Goal: Find specific page/section: Find specific page/section

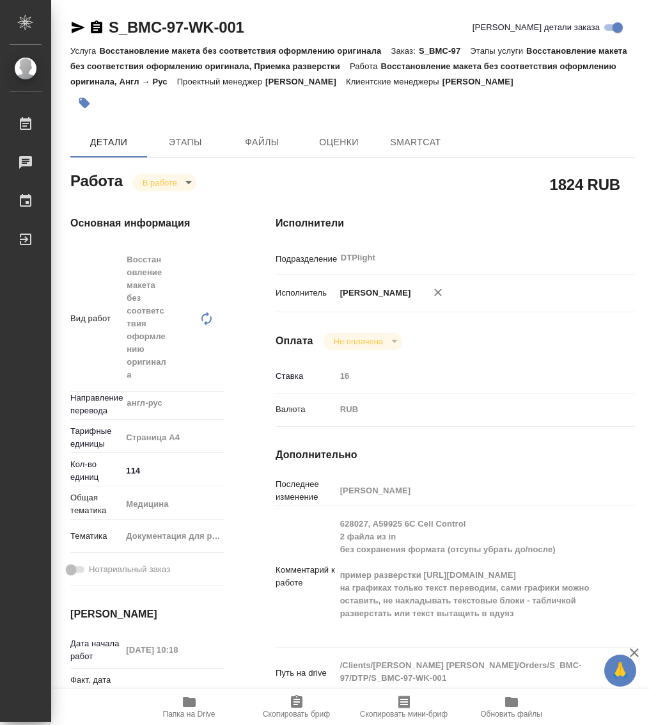
type textarea "x"
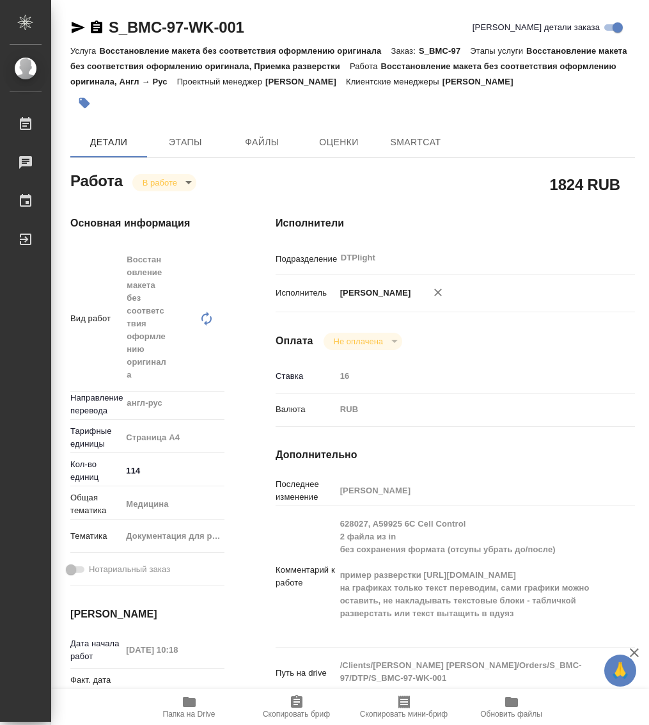
type textarea "x"
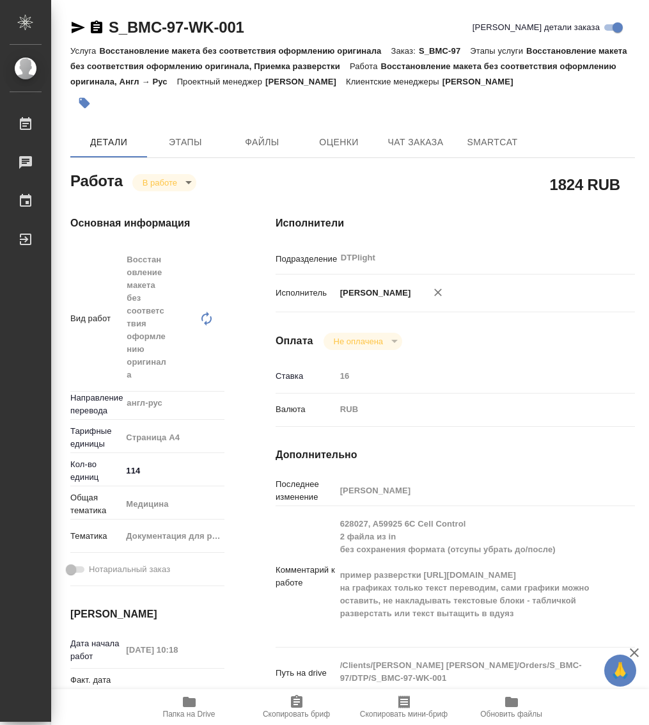
type textarea "x"
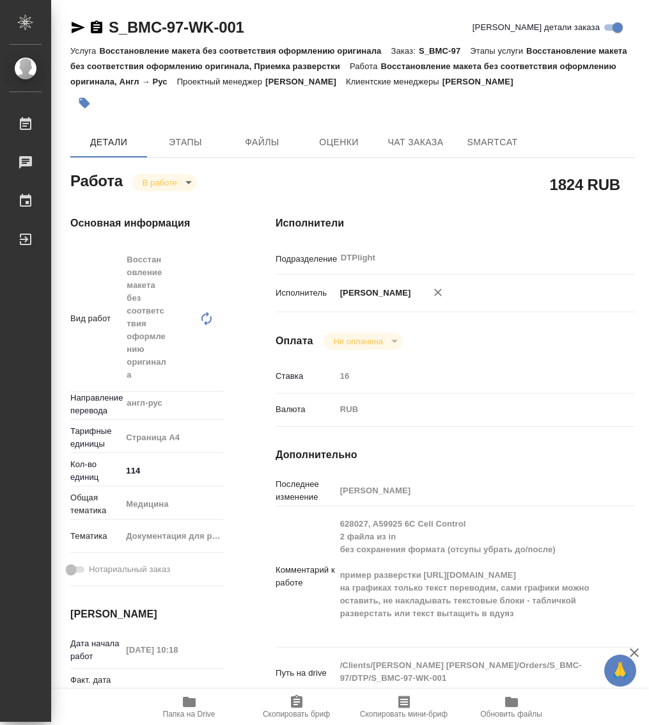
type textarea "x"
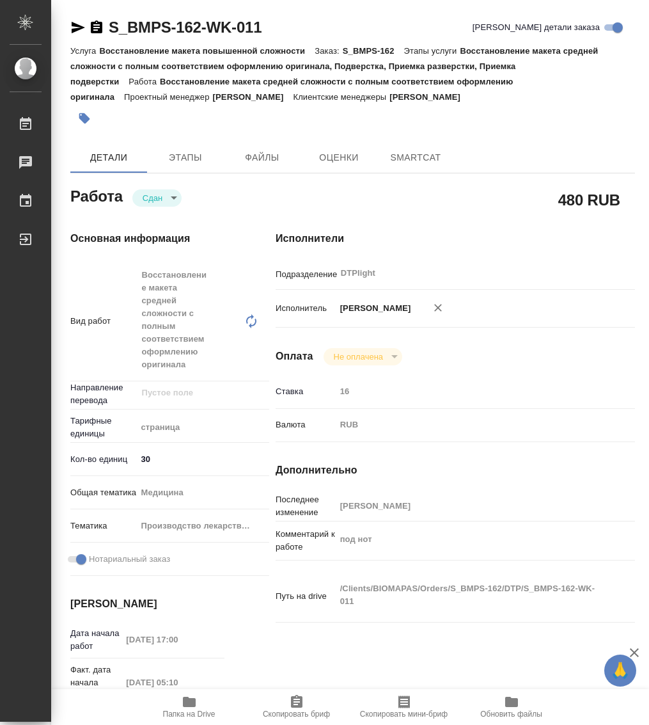
type textarea "x"
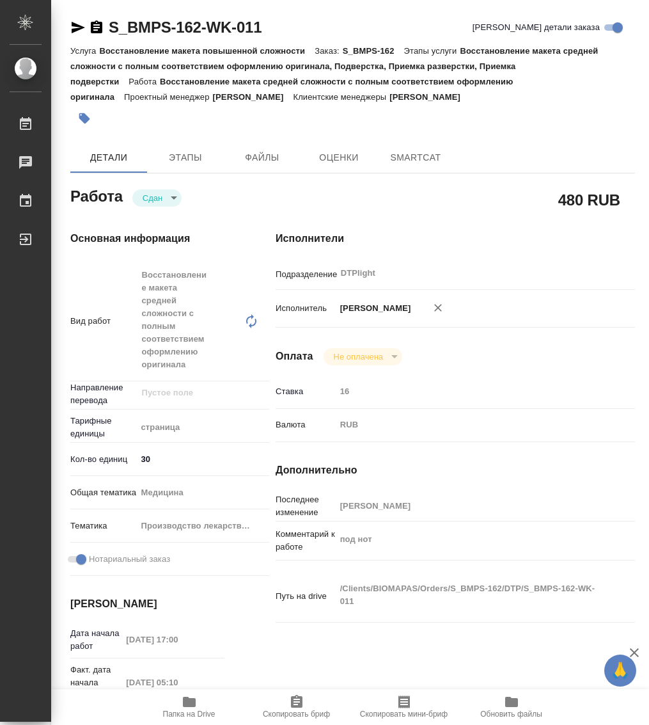
type textarea "x"
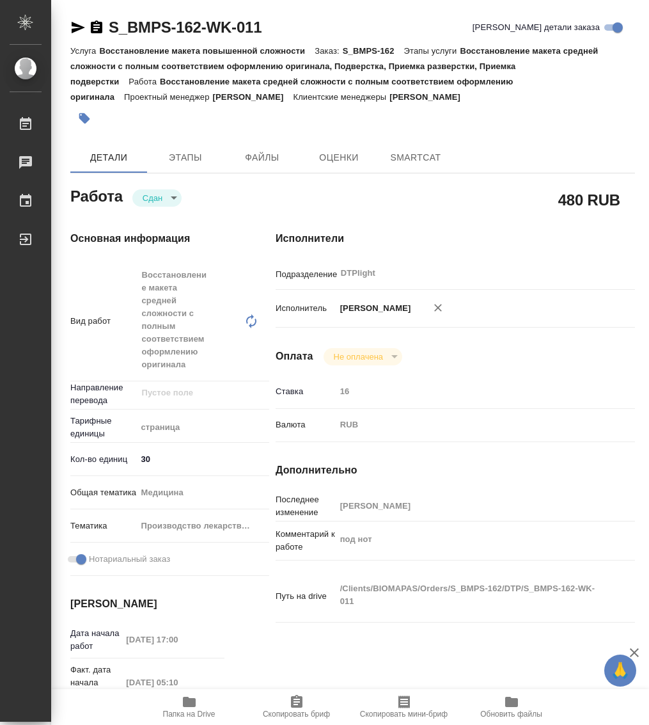
type textarea "x"
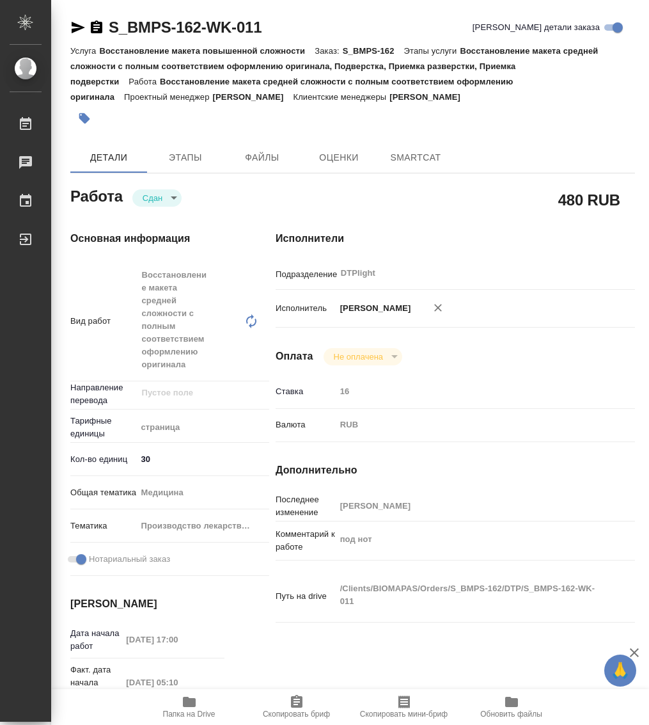
type textarea "x"
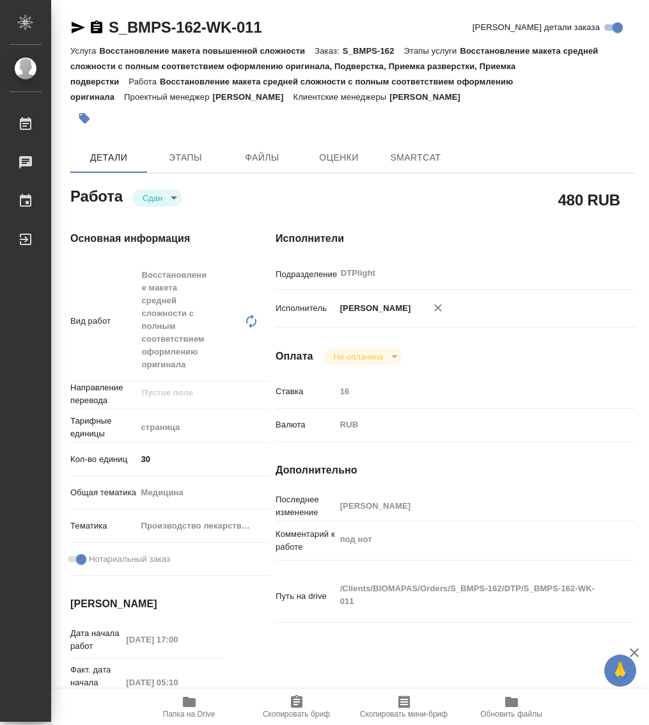
type textarea "x"
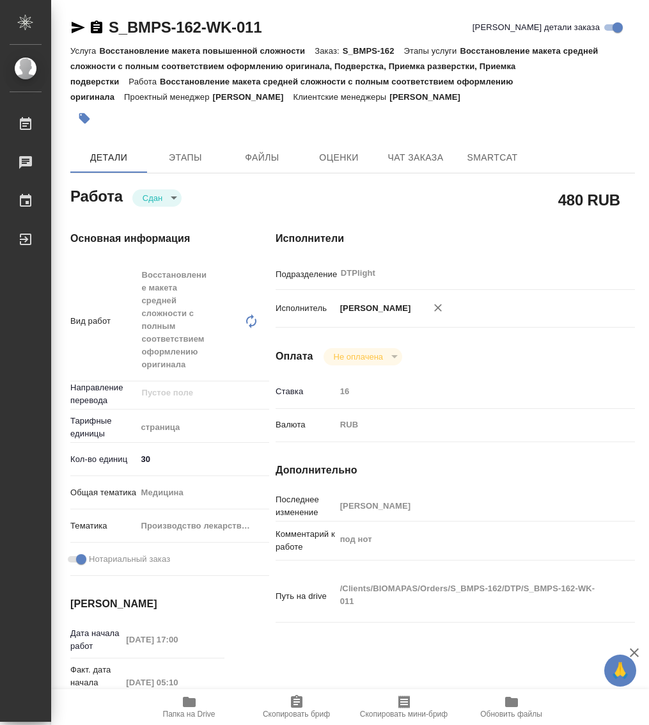
type textarea "x"
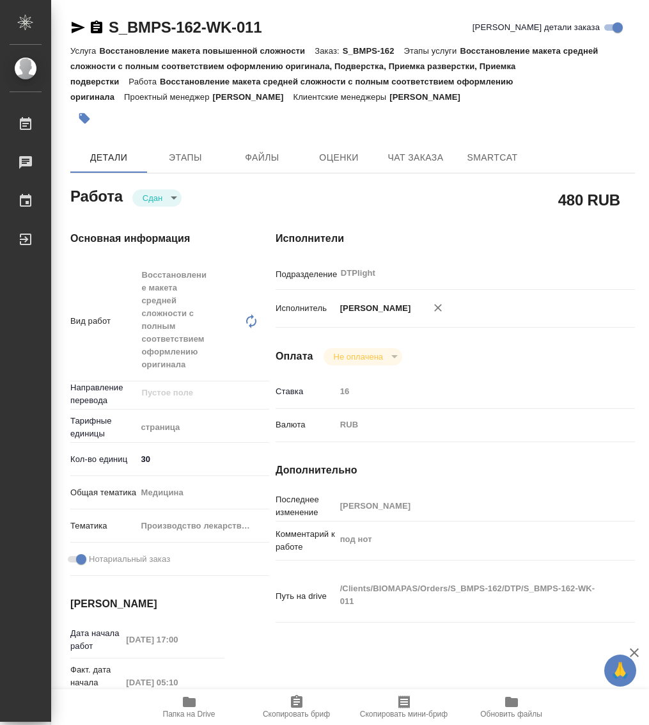
type textarea "x"
